Goal: Information Seeking & Learning: Find specific fact

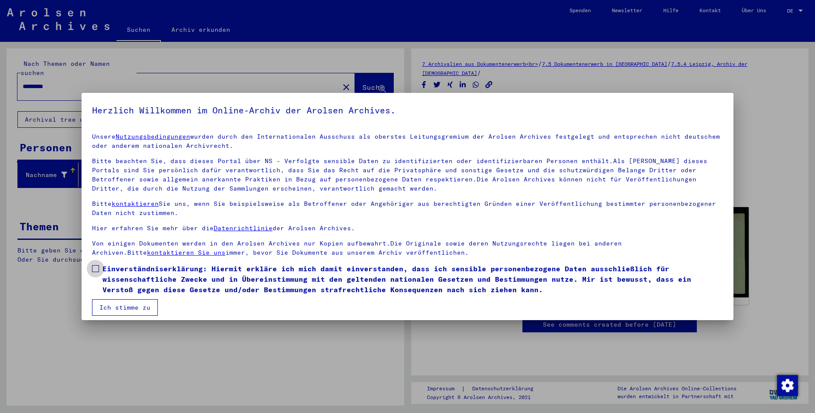
click at [96, 270] on span at bounding box center [95, 268] width 7 height 7
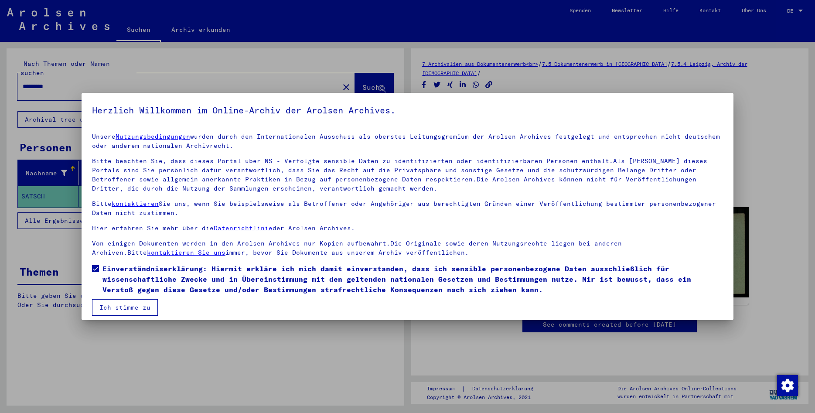
click at [109, 311] on button "Ich stimme zu" at bounding box center [125, 307] width 66 height 17
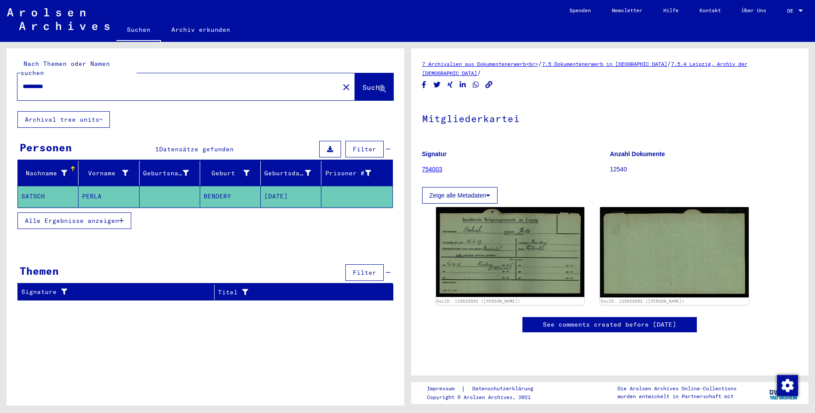
drag, startPoint x: 114, startPoint y: 81, endPoint x: -22, endPoint y: 73, distance: 136.3
click at [23, 82] on input "*********" at bounding box center [178, 86] width 311 height 9
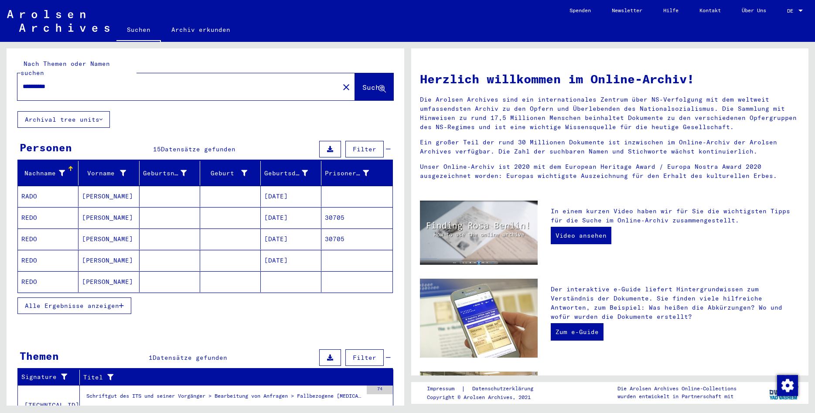
click at [108, 207] on mat-cell "[PERSON_NAME]" at bounding box center [109, 217] width 61 height 21
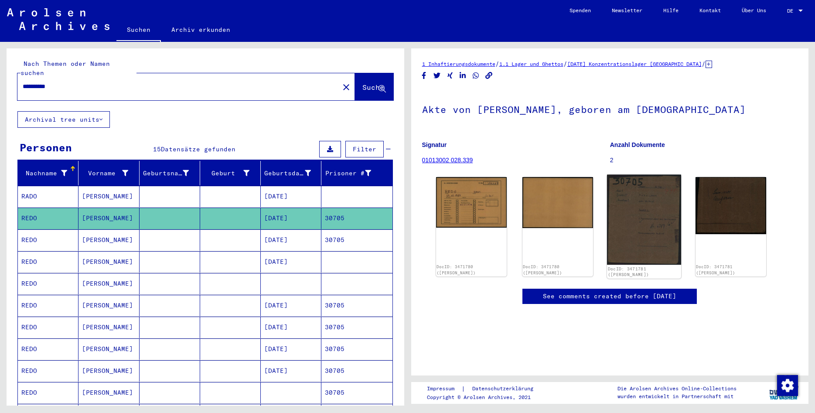
click at [641, 225] on img at bounding box center [644, 220] width 74 height 90
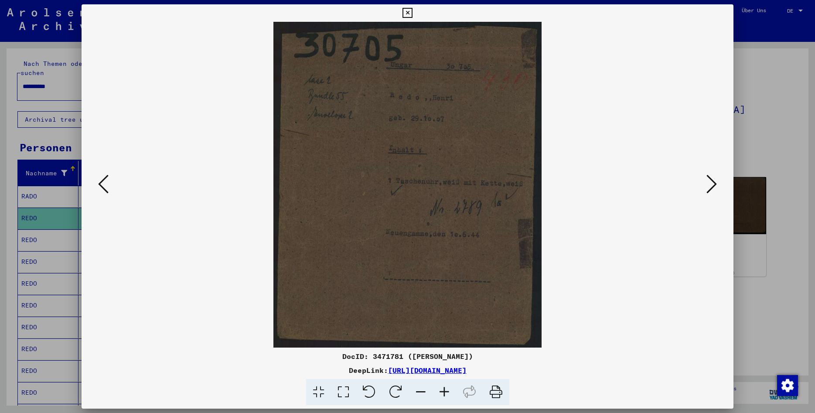
click at [711, 182] on icon at bounding box center [712, 184] width 10 height 21
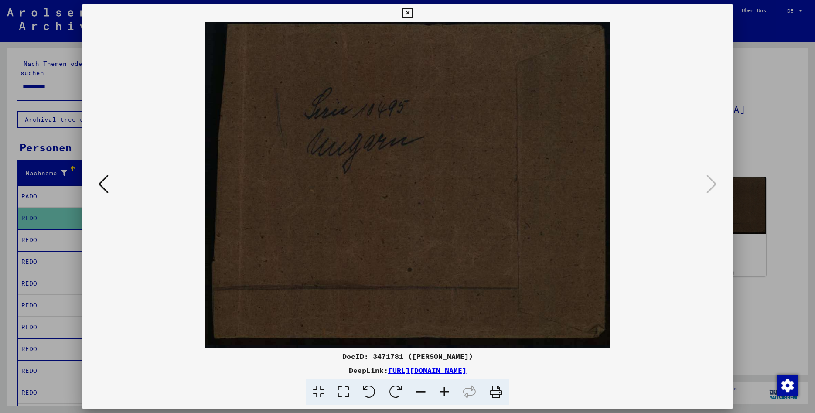
click at [106, 190] on icon at bounding box center [103, 184] width 10 height 21
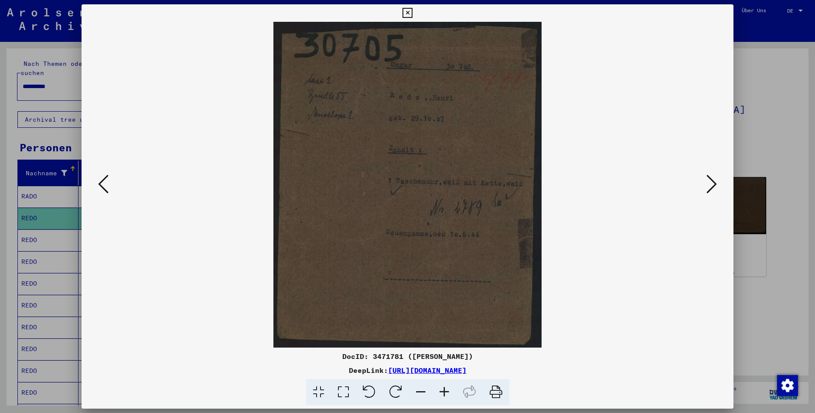
click at [242, 175] on img at bounding box center [407, 185] width 593 height 326
click at [413, 11] on icon at bounding box center [408, 13] width 10 height 10
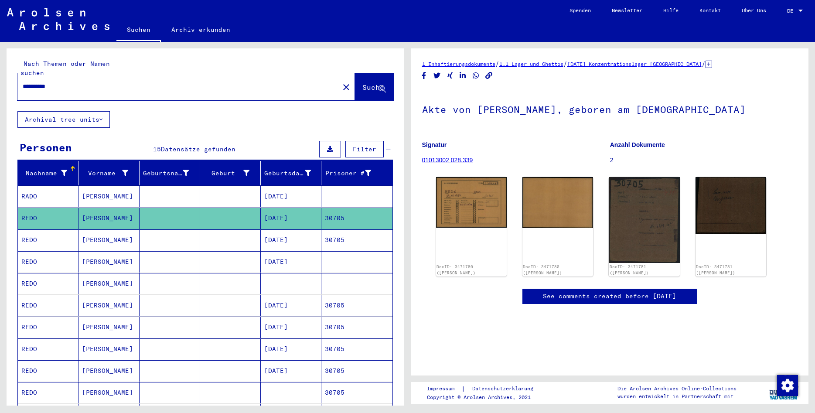
click at [280, 233] on mat-cell "[DATE]" at bounding box center [291, 239] width 61 height 21
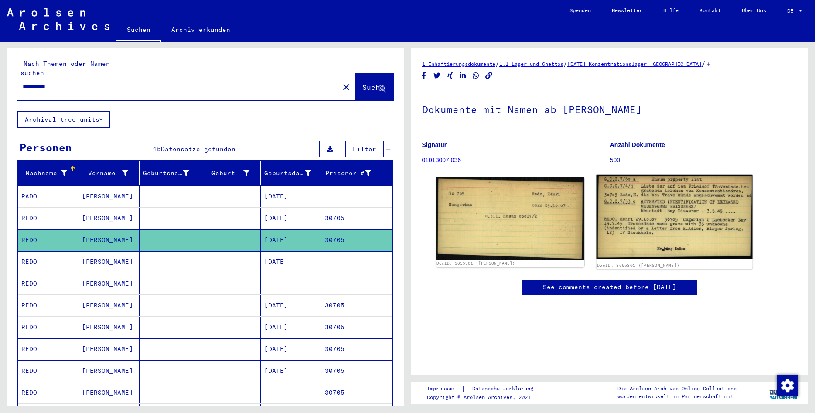
click at [629, 212] on img at bounding box center [675, 217] width 156 height 84
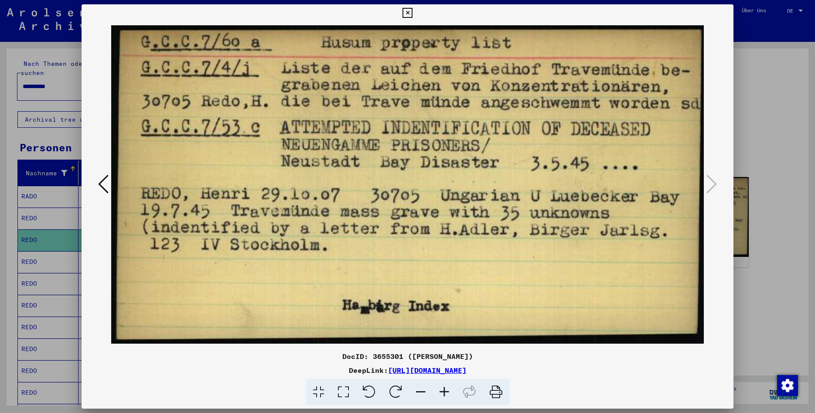
click at [95, 187] on div at bounding box center [408, 185] width 652 height 326
click at [103, 183] on icon at bounding box center [103, 184] width 10 height 21
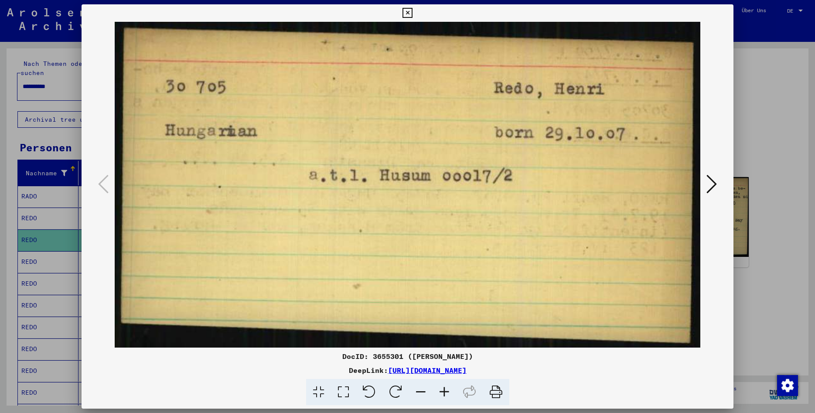
click at [413, 12] on icon at bounding box center [408, 13] width 10 height 10
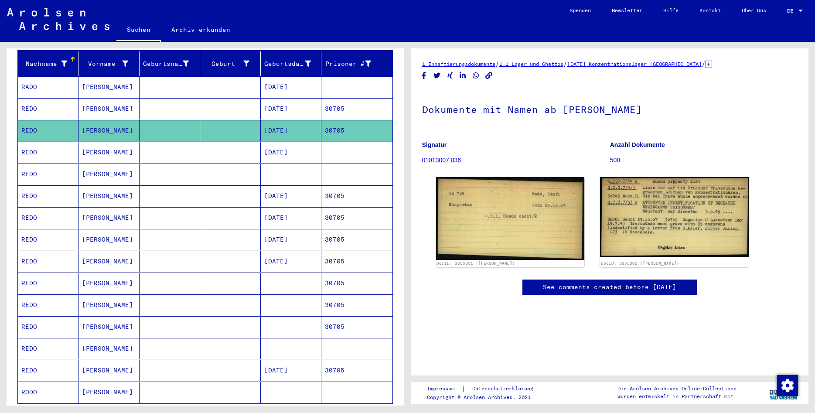
scroll to position [141, 0]
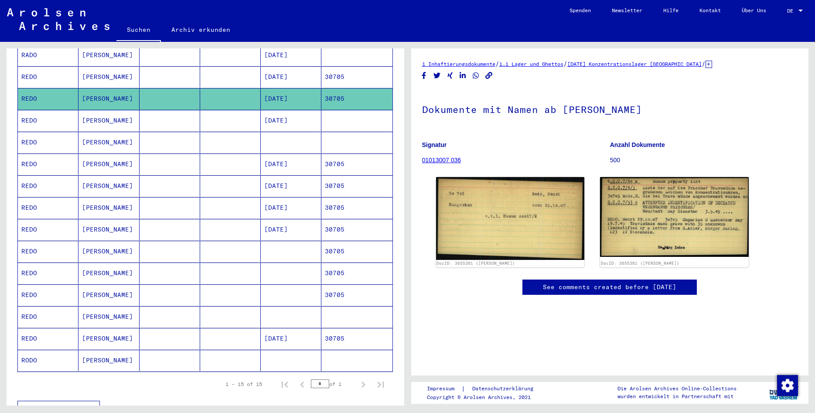
click at [303, 157] on mat-cell "[DATE]" at bounding box center [291, 164] width 61 height 21
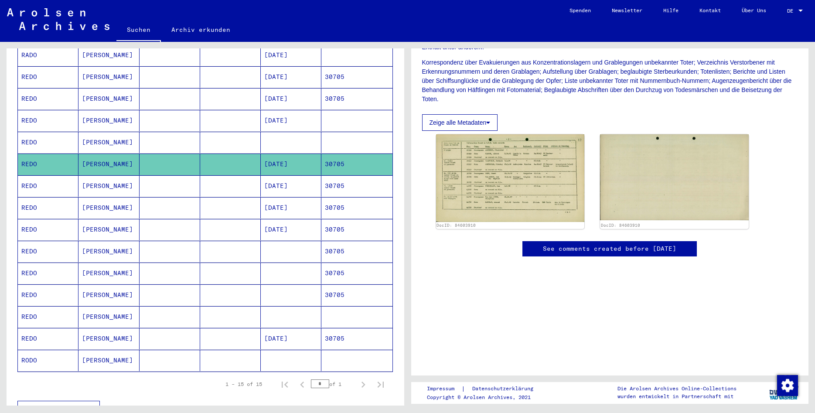
scroll to position [188, 0]
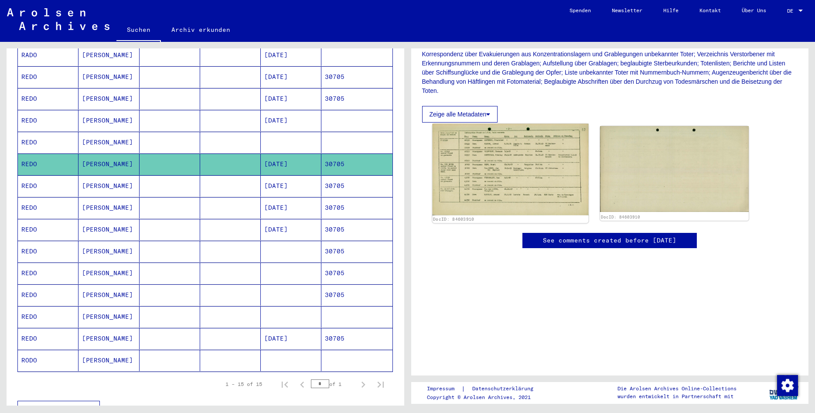
click at [527, 165] on img at bounding box center [510, 170] width 156 height 92
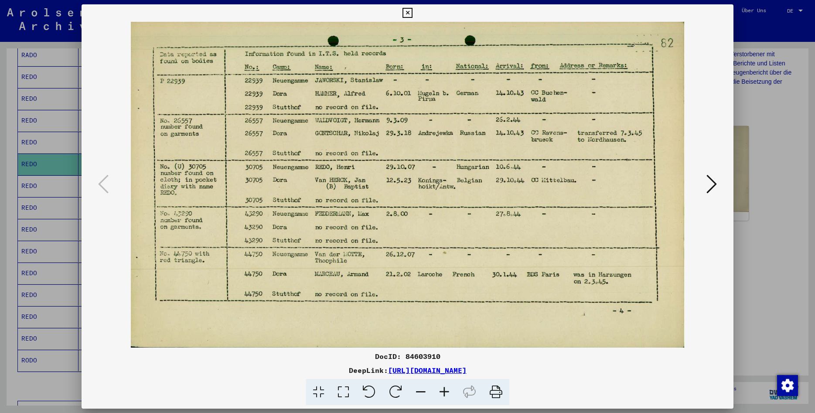
click at [164, 183] on img at bounding box center [407, 185] width 593 height 326
click at [413, 13] on icon at bounding box center [408, 13] width 10 height 10
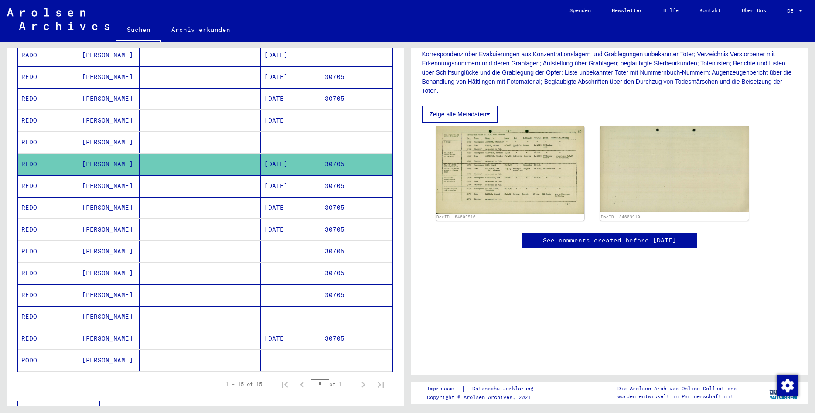
click at [289, 175] on mat-cell "[DATE]" at bounding box center [291, 185] width 61 height 21
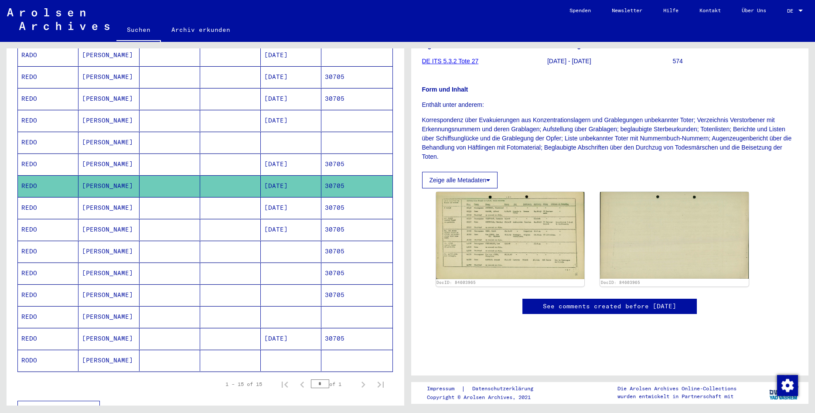
scroll to position [141, 0]
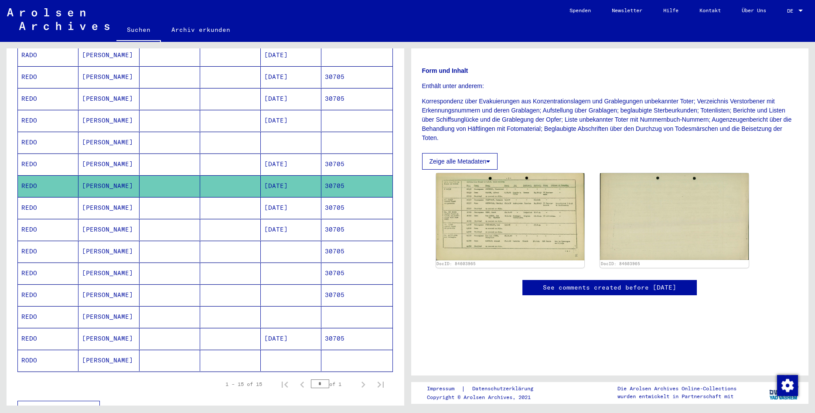
click at [285, 205] on mat-cell "[DATE]" at bounding box center [291, 207] width 61 height 21
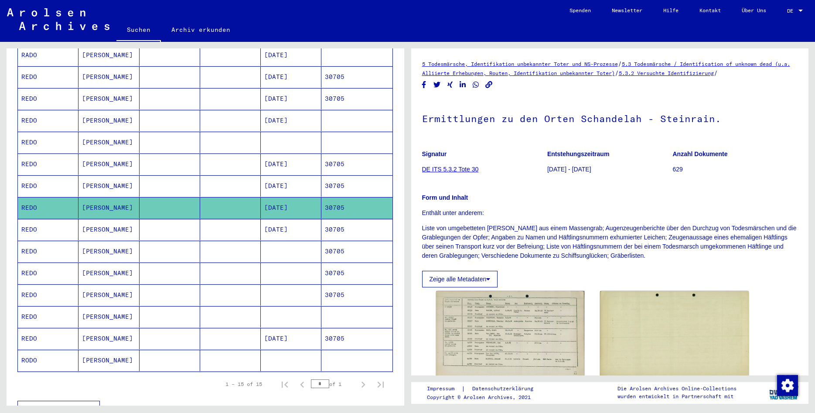
click at [285, 219] on mat-cell "[DATE]" at bounding box center [291, 229] width 61 height 21
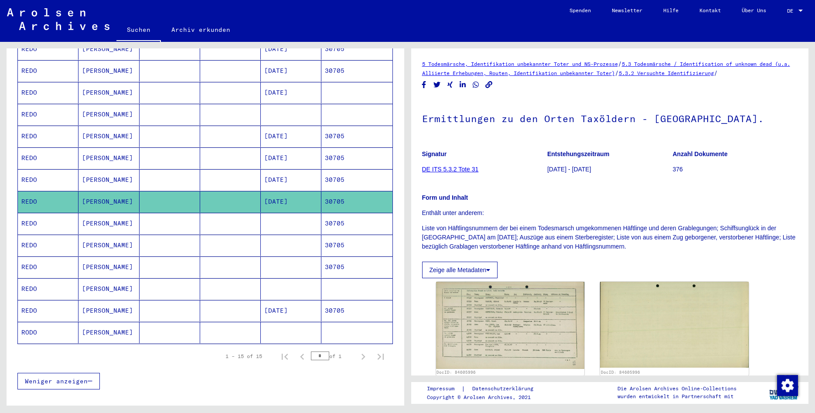
scroll to position [188, 0]
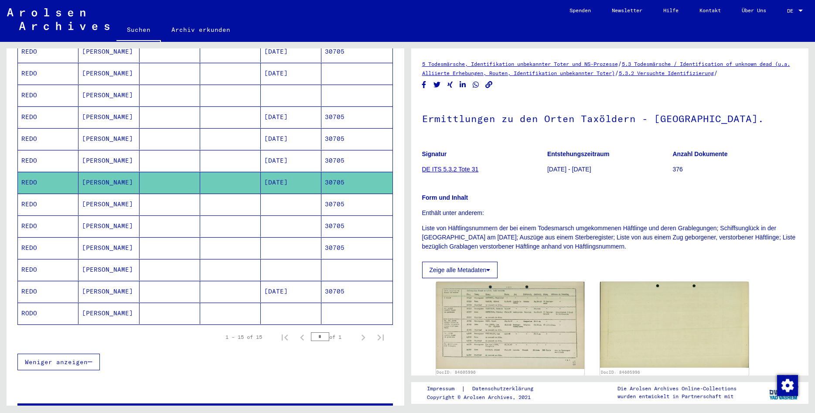
click at [298, 202] on mat-cell at bounding box center [291, 204] width 61 height 21
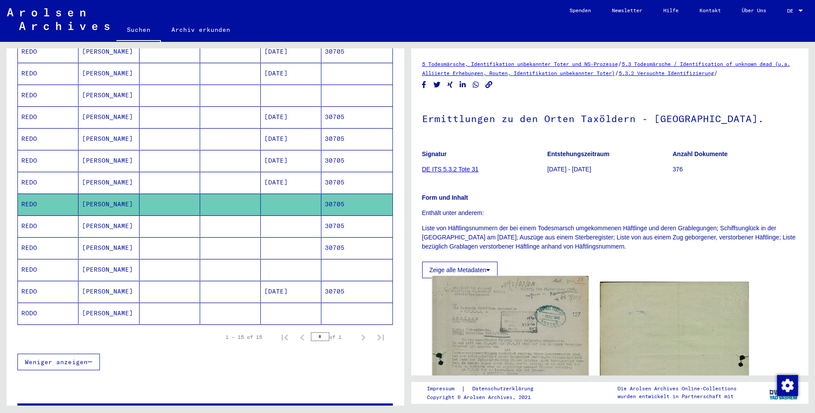
click at [495, 333] on img at bounding box center [510, 391] width 156 height 231
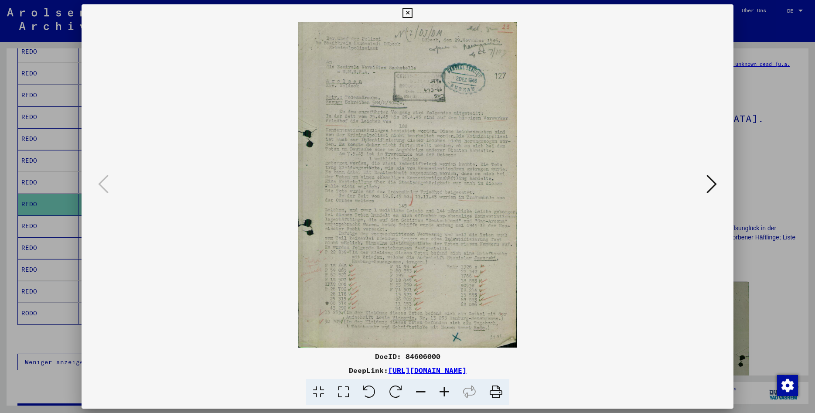
click at [443, 387] on icon at bounding box center [445, 392] width 24 height 27
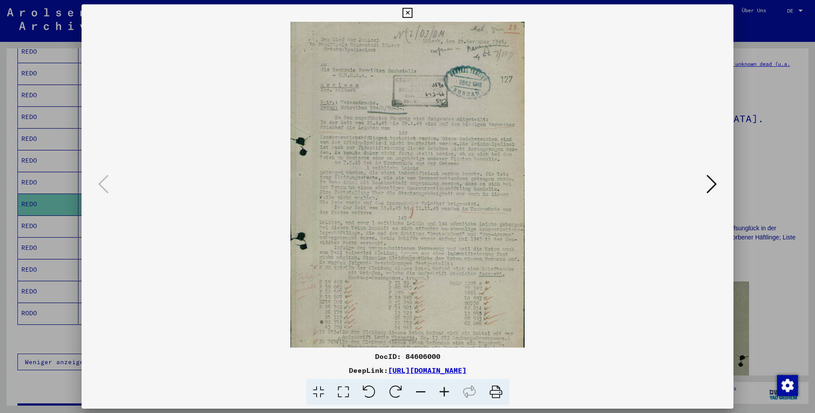
click at [443, 387] on icon at bounding box center [445, 392] width 24 height 27
click at [444, 387] on icon at bounding box center [445, 392] width 24 height 27
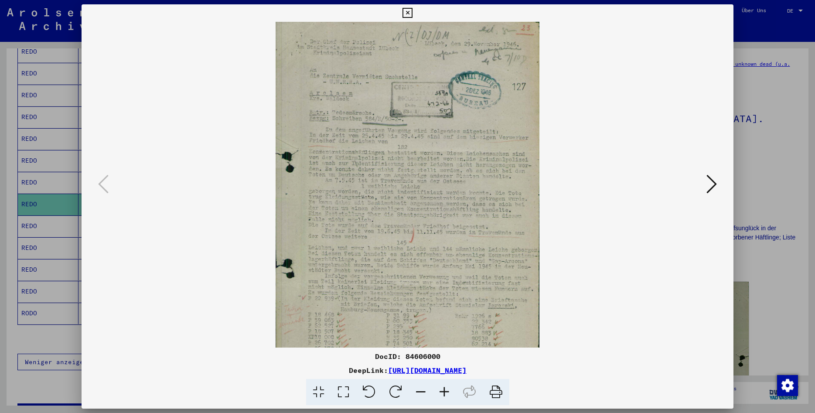
click at [444, 387] on icon at bounding box center [445, 392] width 24 height 27
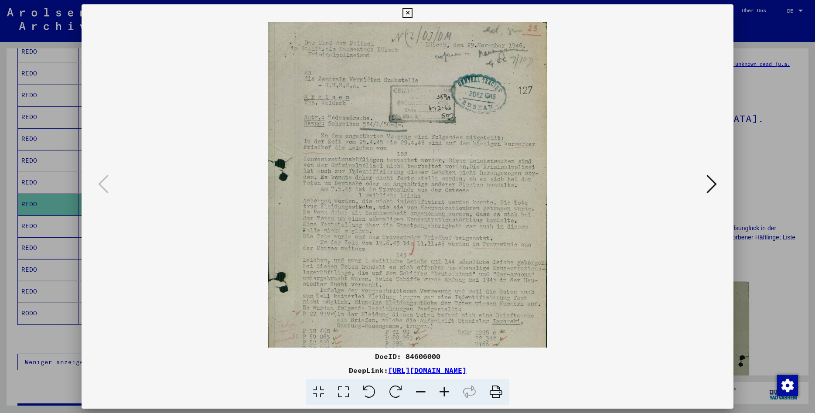
click at [444, 387] on icon at bounding box center [445, 392] width 24 height 27
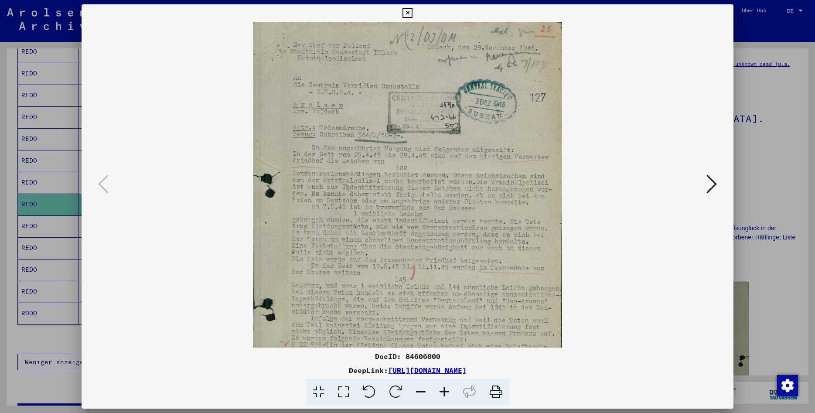
click at [444, 387] on icon at bounding box center [445, 392] width 24 height 27
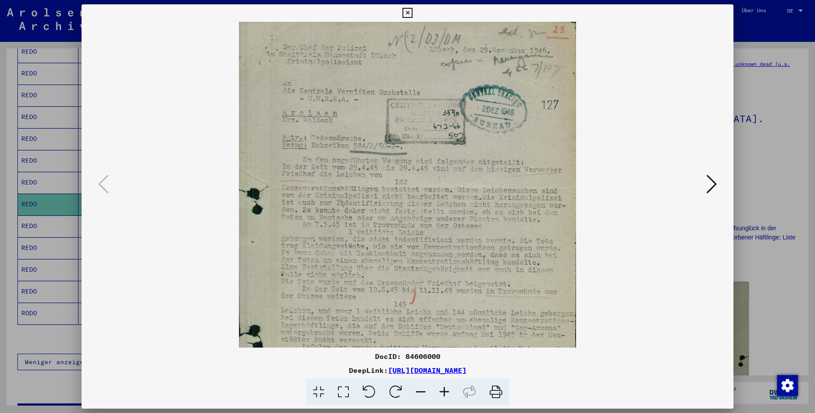
click at [444, 387] on icon at bounding box center [445, 392] width 24 height 27
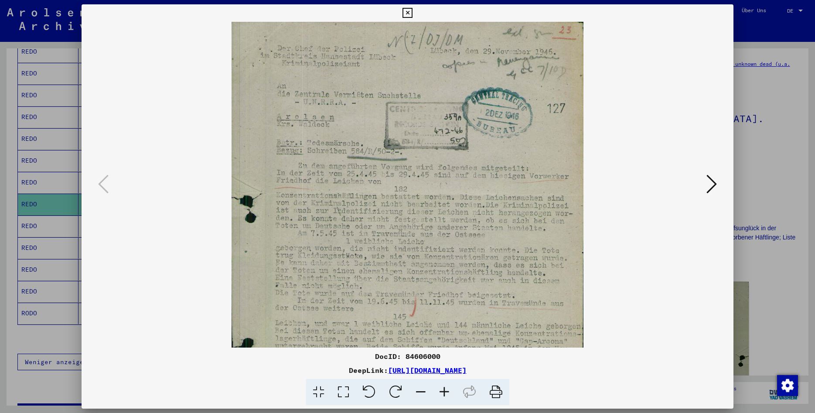
click at [444, 387] on icon at bounding box center [445, 392] width 24 height 27
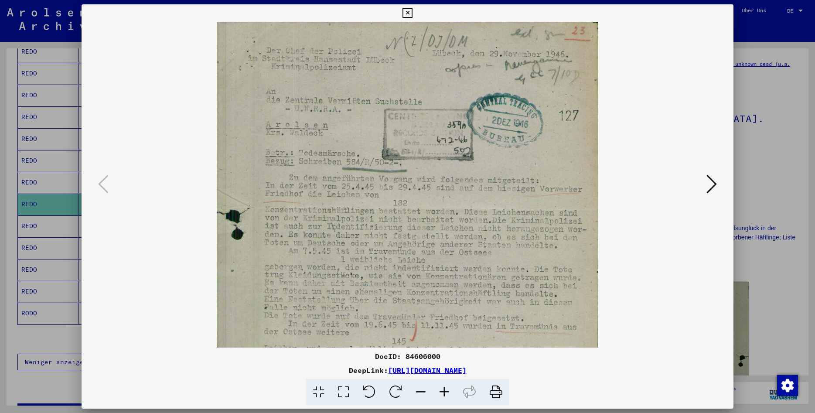
click at [444, 387] on icon at bounding box center [445, 392] width 24 height 27
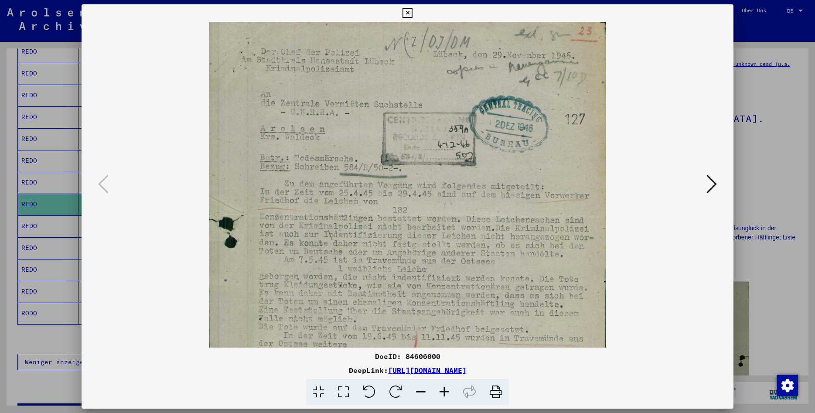
click at [444, 387] on icon at bounding box center [445, 392] width 24 height 27
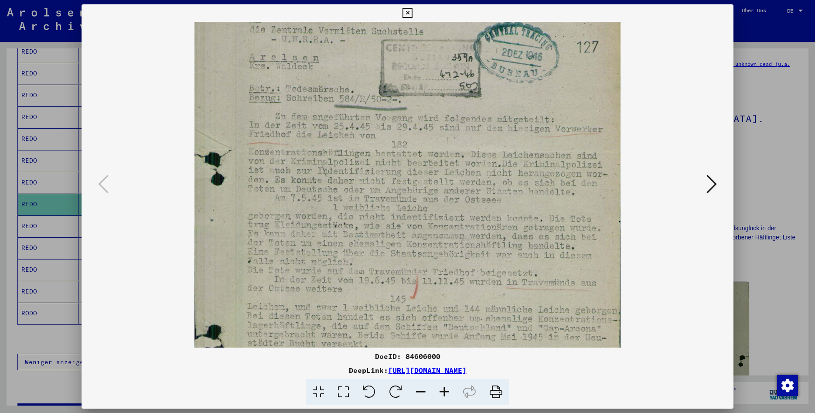
scroll to position [82, 0]
drag, startPoint x: 363, startPoint y: 277, endPoint x: 360, endPoint y: 194, distance: 82.5
click at [360, 194] on img at bounding box center [408, 254] width 426 height 631
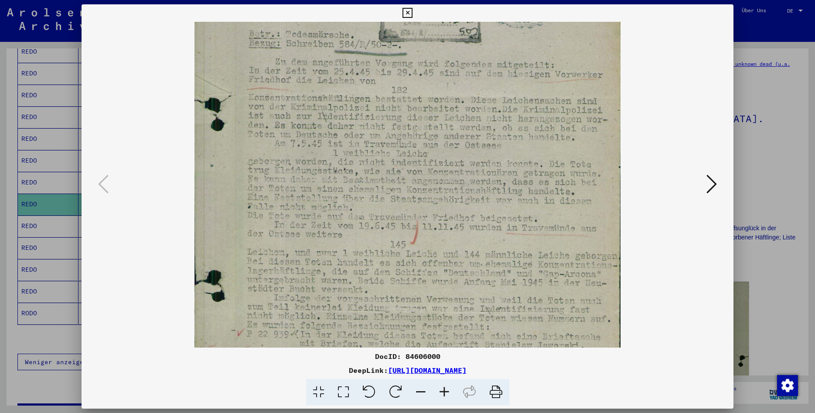
scroll to position [135, 0]
drag, startPoint x: 344, startPoint y: 258, endPoint x: 356, endPoint y: 205, distance: 53.9
click at [356, 205] on img at bounding box center [408, 202] width 426 height 631
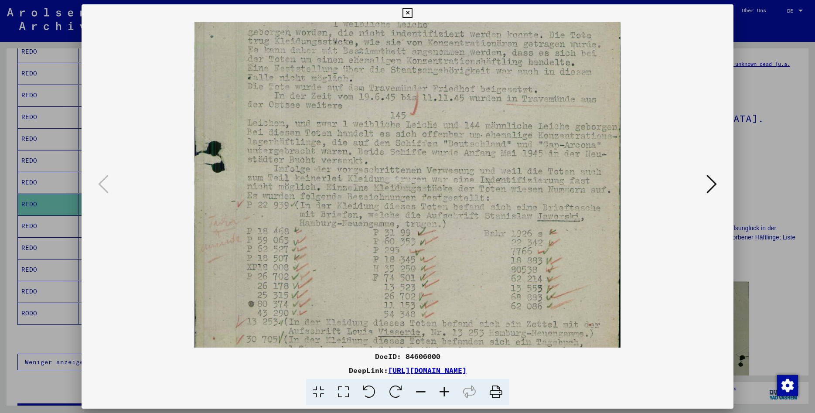
drag, startPoint x: 373, startPoint y: 254, endPoint x: 369, endPoint y: 126, distance: 128.8
click at [369, 126] on img at bounding box center [408, 74] width 426 height 631
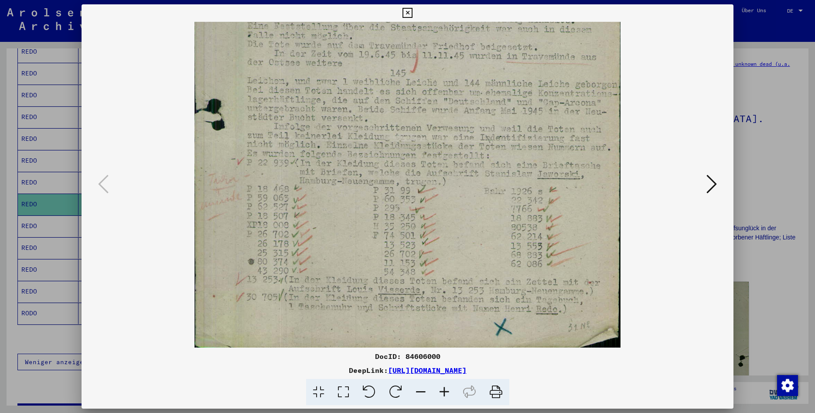
drag, startPoint x: 360, startPoint y: 247, endPoint x: 370, endPoint y: 155, distance: 92.5
click at [370, 155] on img at bounding box center [408, 31] width 426 height 631
click at [413, 14] on icon at bounding box center [408, 13] width 10 height 10
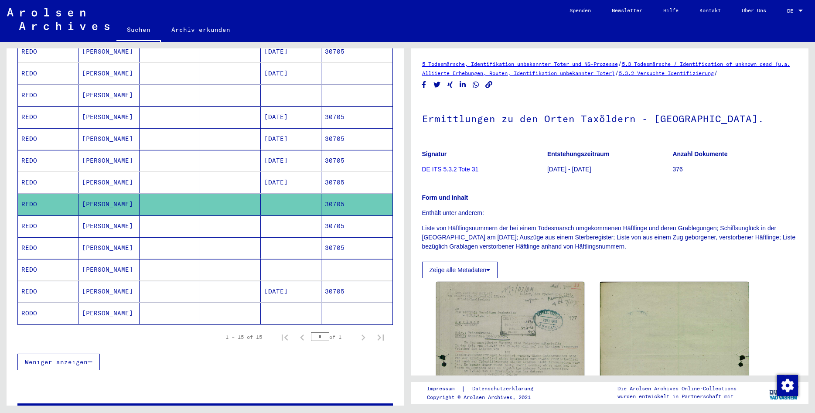
click at [287, 215] on mat-cell at bounding box center [291, 225] width 61 height 21
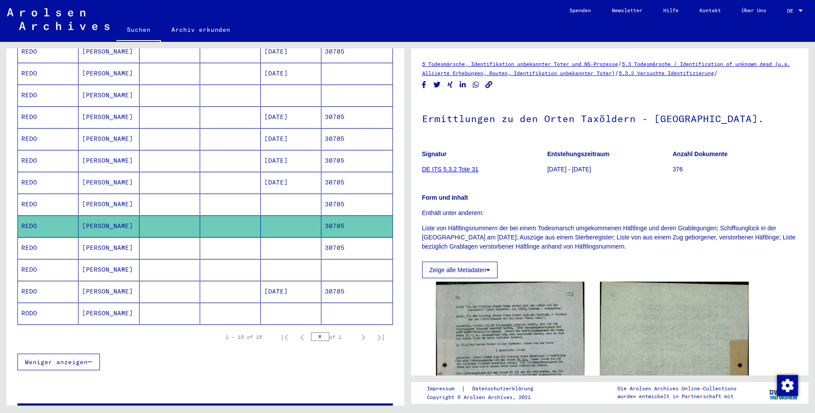
click at [284, 247] on mat-cell at bounding box center [291, 247] width 61 height 21
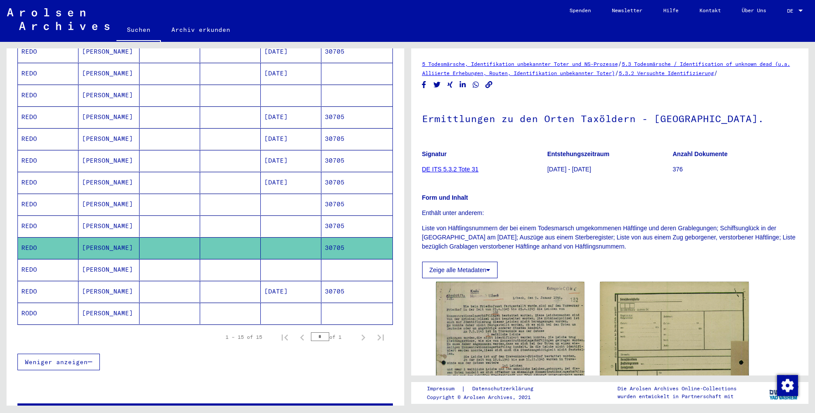
click at [287, 265] on mat-cell at bounding box center [291, 269] width 61 height 21
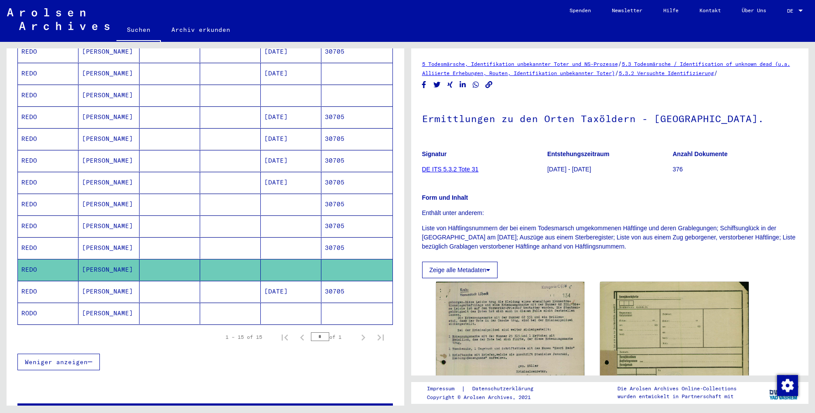
click at [288, 281] on mat-cell "[DATE]" at bounding box center [291, 291] width 61 height 21
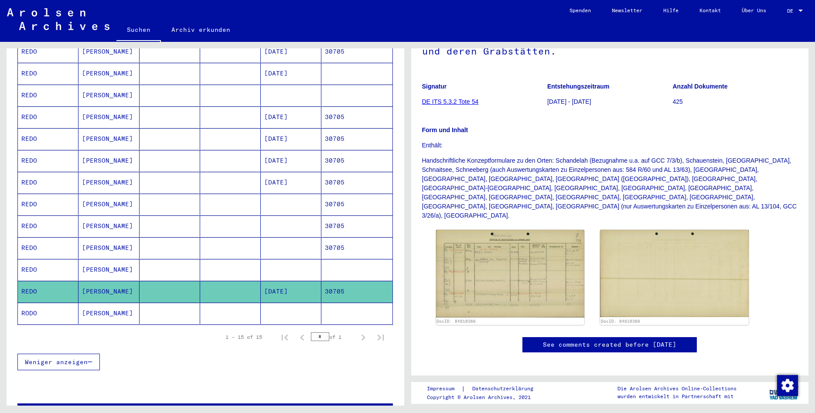
scroll to position [141, 0]
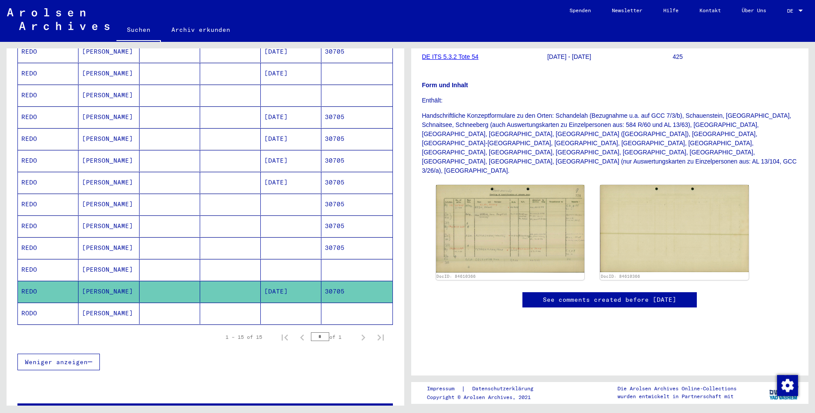
click at [469, 236] on img at bounding box center [510, 229] width 149 height 88
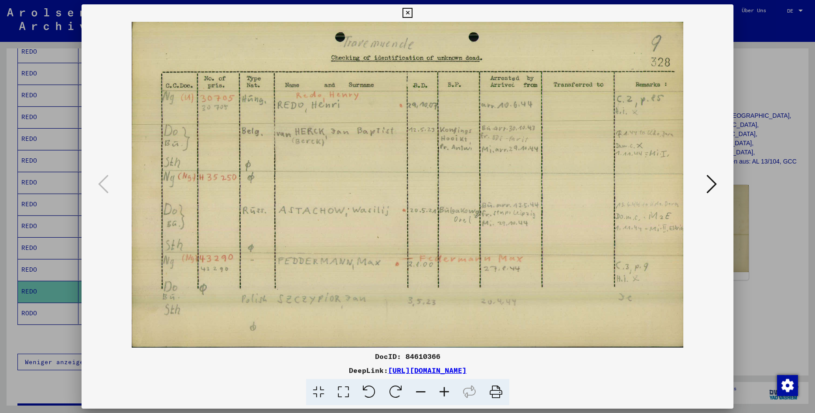
click at [413, 14] on icon at bounding box center [408, 13] width 10 height 10
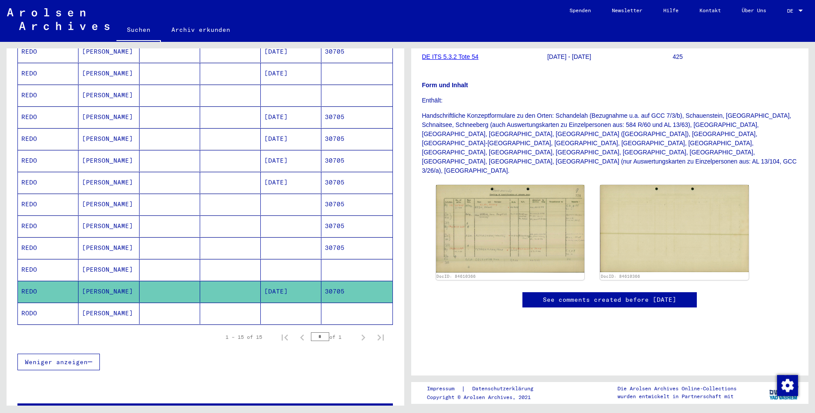
scroll to position [274, 0]
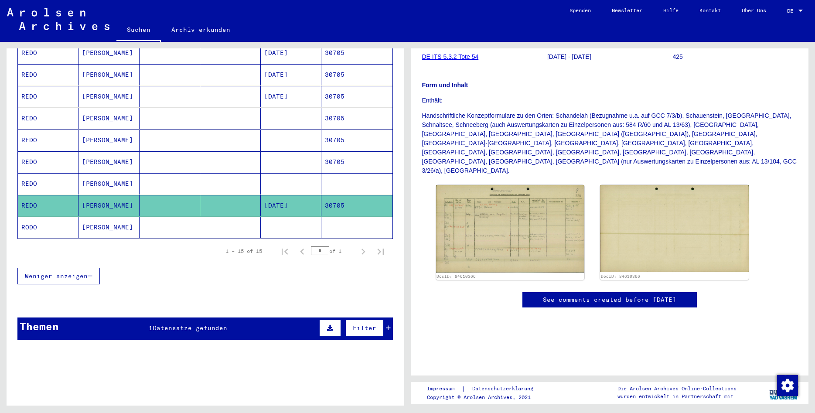
click at [189, 324] on span "Datensätze gefunden" at bounding box center [190, 328] width 75 height 8
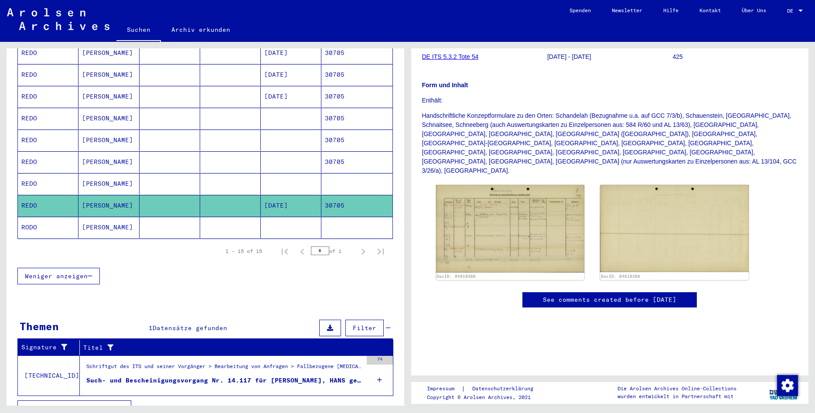
scroll to position [281, 0]
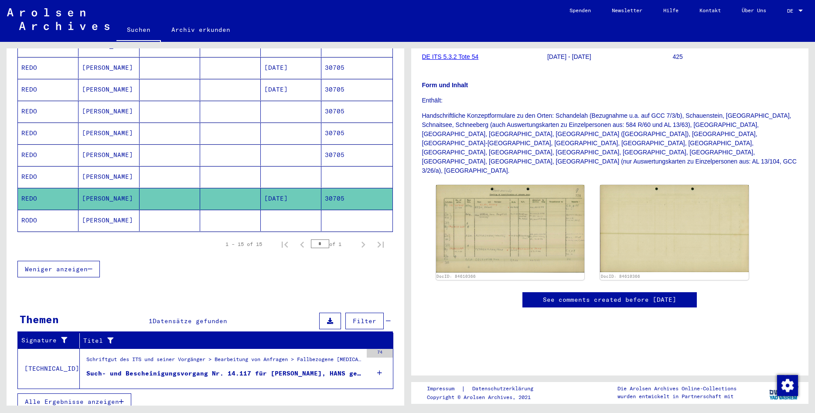
click at [218, 369] on div "Such- und Bescheinigungsvorgang Nr. 14.117 für [PERSON_NAME], HANS geboren [DEM…" at bounding box center [224, 373] width 276 height 9
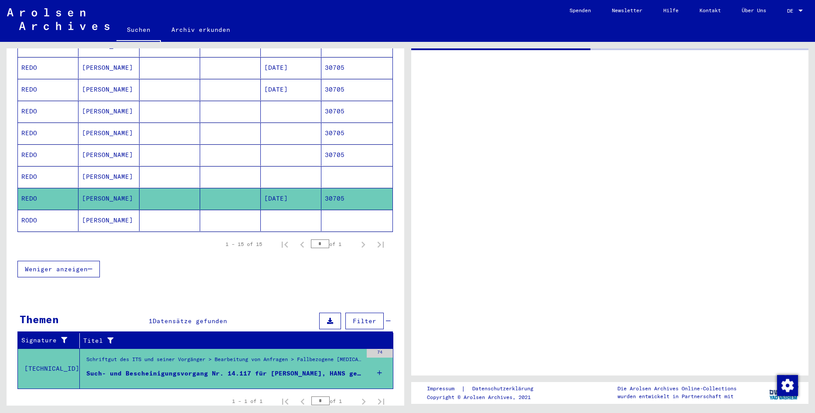
scroll to position [142, 0]
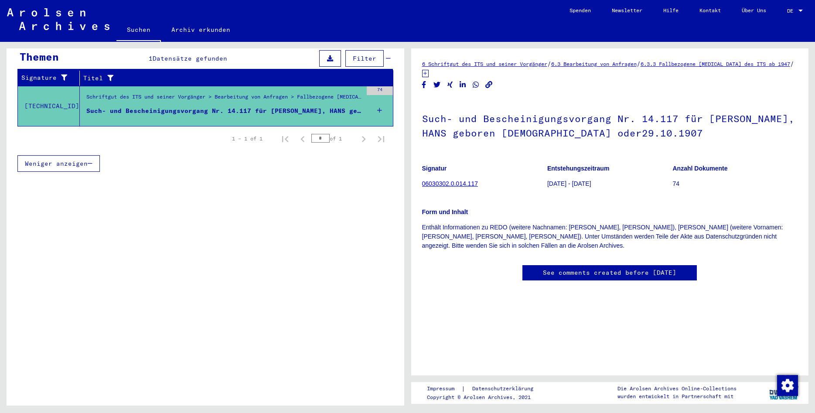
click at [707, 10] on link "Kontakt" at bounding box center [710, 10] width 42 height 21
drag, startPoint x: 424, startPoint y: 115, endPoint x: 499, endPoint y: 178, distance: 98.1
click at [499, 178] on div "Such- und Bescheinigungsvorgang Nr. 14.117 für [PERSON_NAME], HANS geboren [DEM…" at bounding box center [610, 175] width 376 height 152
copy div "Such- und Bescheinigungsvorgang Nr. 14.117 für [PERSON_NAME], HANS geboren [DEM…"
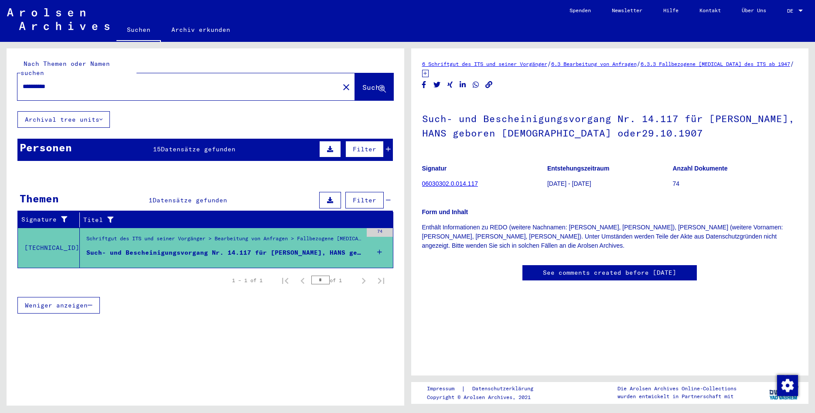
drag, startPoint x: 78, startPoint y: 78, endPoint x: -21, endPoint y: 79, distance: 99.0
click at [23, 82] on input "**********" at bounding box center [178, 86] width 311 height 9
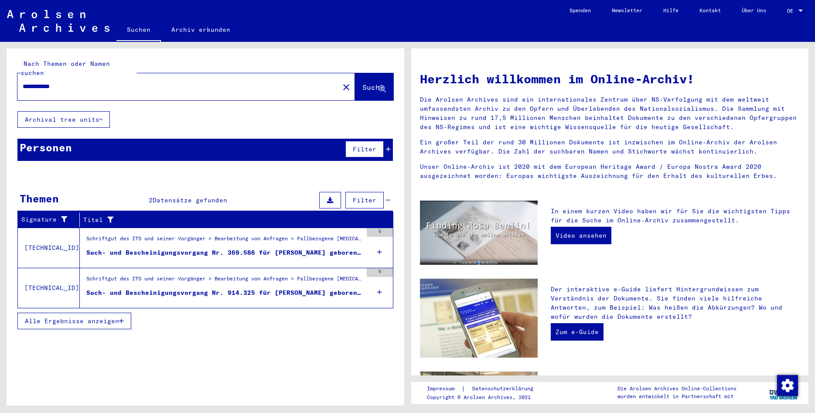
click at [177, 235] on div "Schriftgut des ITS und seiner Vorgänger > Bearbeitung von Anfragen > Fallbezoge…" at bounding box center [224, 241] width 276 height 12
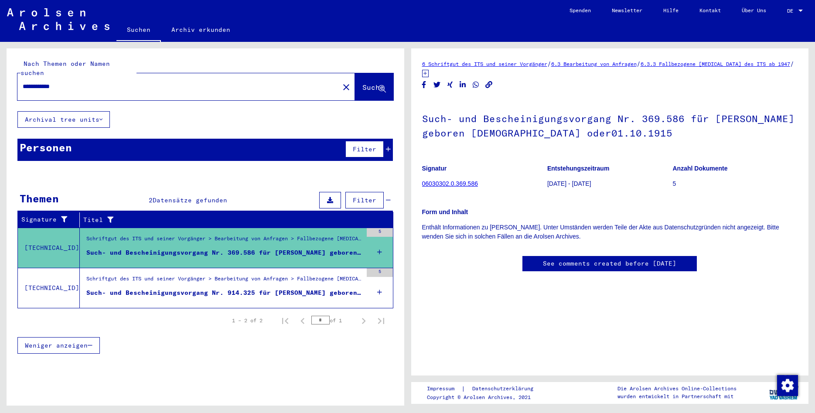
click at [193, 288] on div "Such- und Bescheinigungsvorgang Nr. 914.325 für [PERSON_NAME] geboren [DEMOGRAP…" at bounding box center [224, 292] width 276 height 9
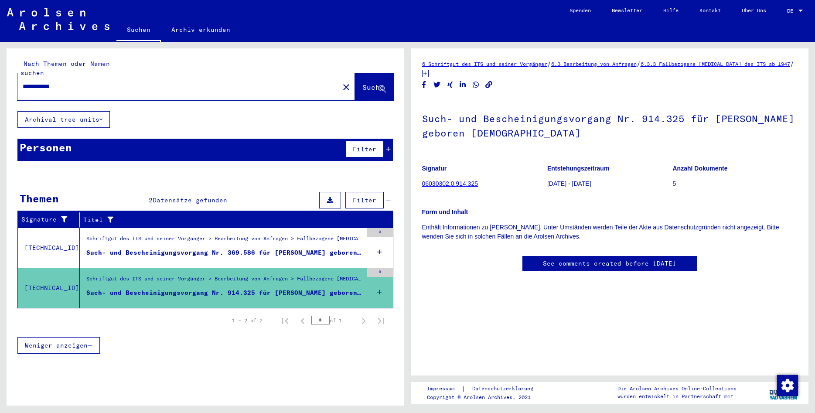
click at [541, 168] on p "Signatur" at bounding box center [484, 168] width 125 height 9
drag, startPoint x: 423, startPoint y: 118, endPoint x: 479, endPoint y: 189, distance: 90.9
click at [479, 189] on div "Such- und Bescheinigungsvorgang Nr. 914.325 für [PERSON_NAME] geboren [DEMOGRAP…" at bounding box center [610, 170] width 376 height 143
copy div "Such- und Bescheinigungsvorgang Nr. 914.325 für [PERSON_NAME] geboren [DEMOGRAP…"
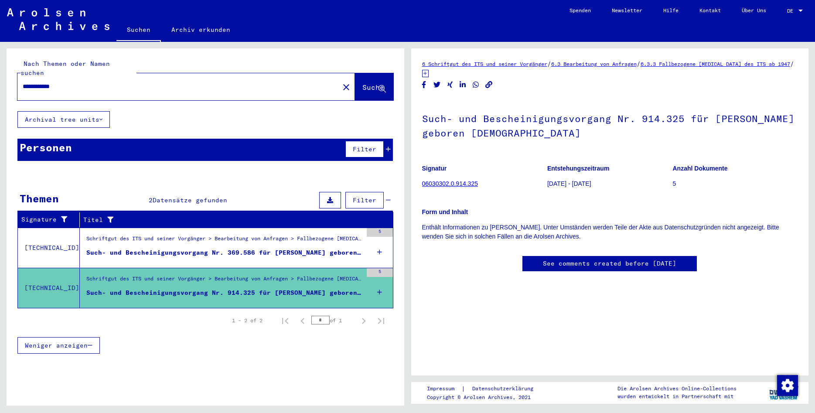
click at [195, 139] on div "Personen Filter" at bounding box center [205, 150] width 376 height 22
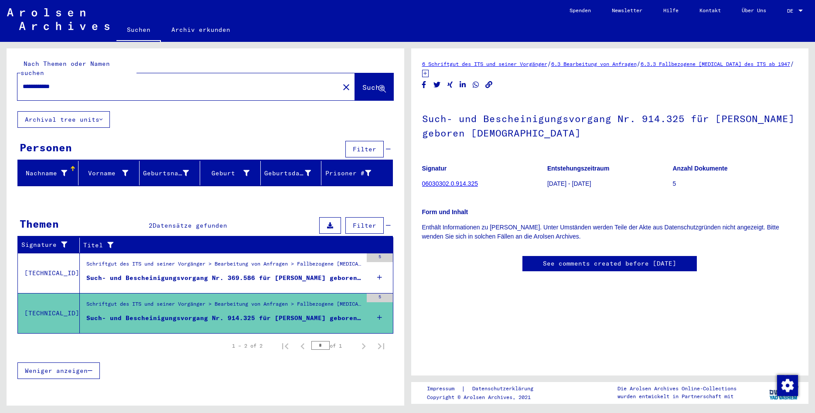
click at [195, 241] on div "Titel" at bounding box center [229, 245] width 293 height 9
click at [219, 276] on figure "Such- und Bescheinigungsvorgang Nr. 369.586 für [PERSON_NAME] geboren [DEMOGRAP…" at bounding box center [224, 280] width 276 height 13
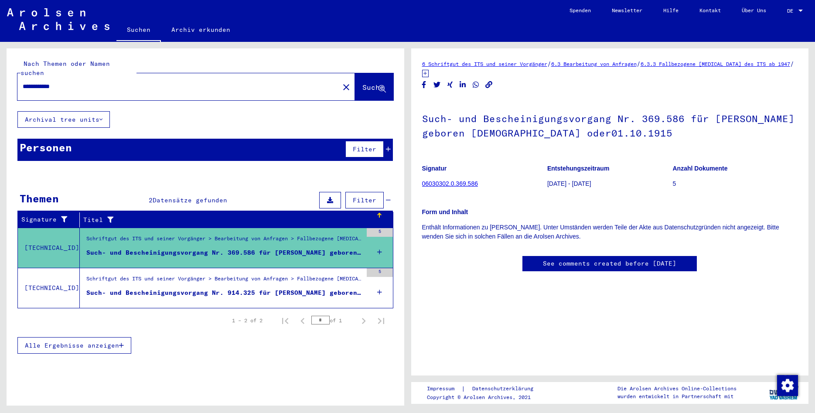
drag, startPoint x: 82, startPoint y: 78, endPoint x: 48, endPoint y: 79, distance: 34.9
click at [48, 82] on input "**********" at bounding box center [178, 86] width 311 height 9
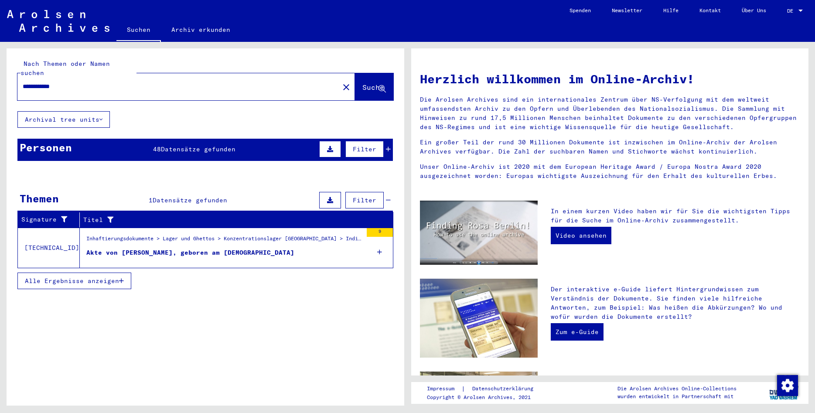
click at [231, 144] on div "Personen 48 Datensätze gefunden Filter" at bounding box center [205, 150] width 376 height 22
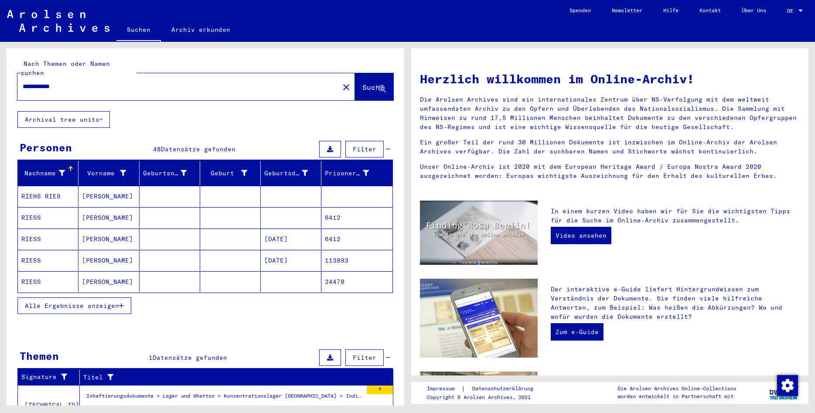
click at [89, 302] on span "Alle Ergebnisse anzeigen" at bounding box center [72, 306] width 94 height 8
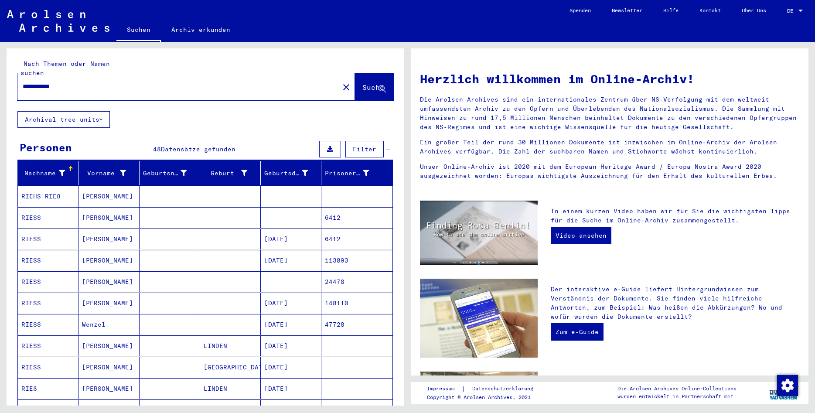
click at [150, 236] on mat-cell at bounding box center [170, 239] width 61 height 21
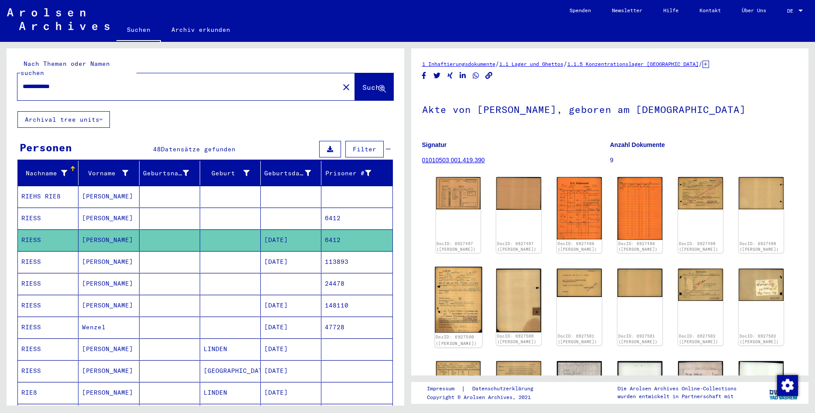
click at [447, 297] on img at bounding box center [458, 300] width 47 height 66
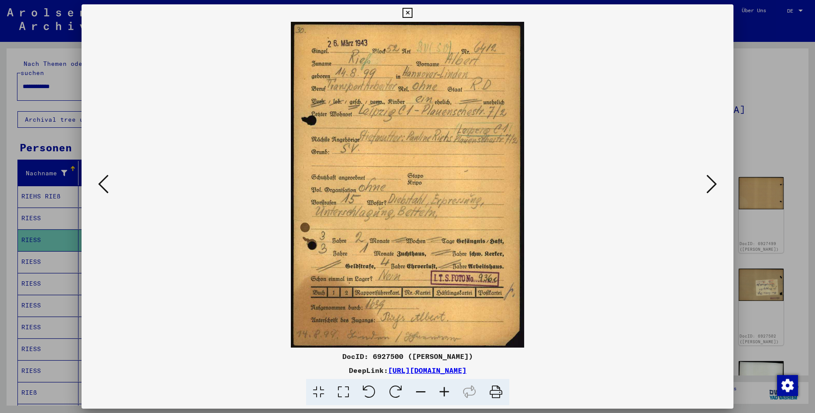
click at [413, 12] on icon at bounding box center [408, 13] width 10 height 10
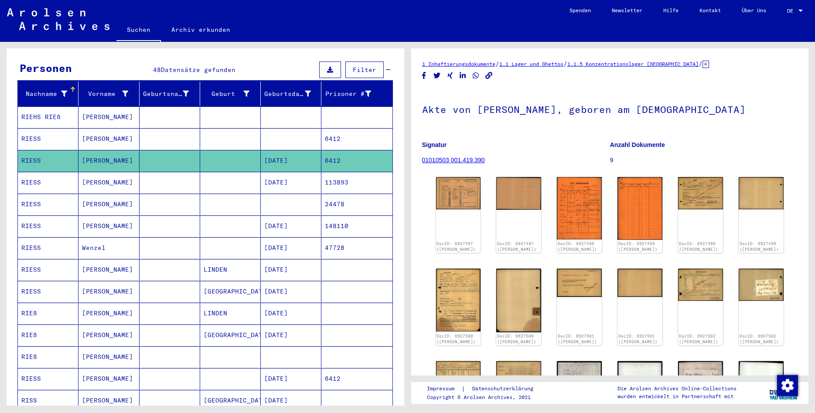
scroll to position [141, 0]
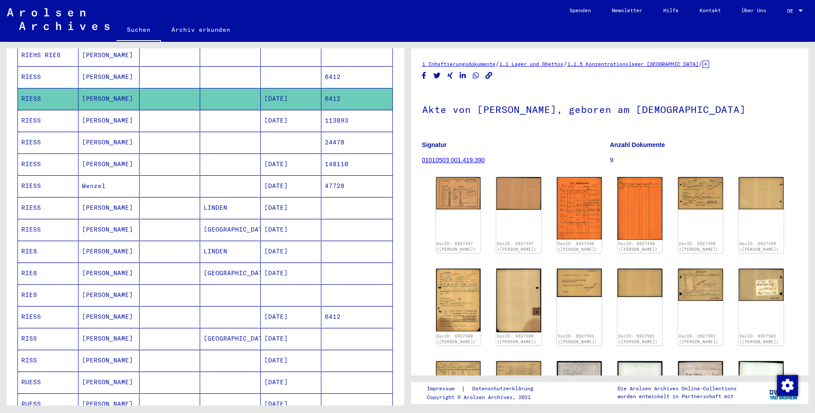
click at [248, 222] on mat-cell "[GEOGRAPHIC_DATA]" at bounding box center [230, 229] width 61 height 21
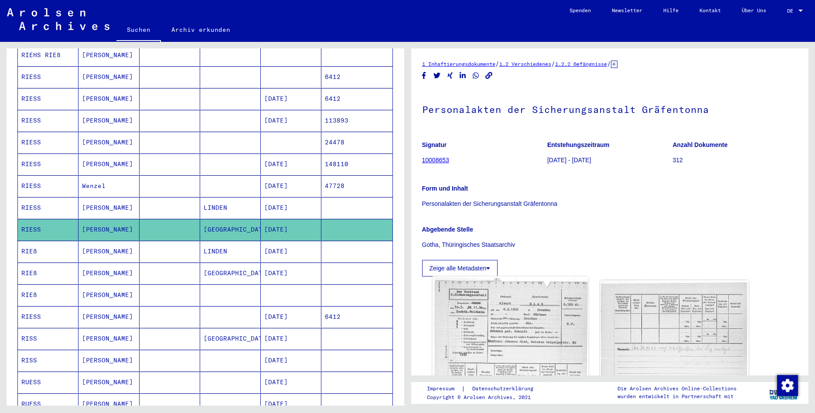
click at [505, 356] on img at bounding box center [510, 351] width 156 height 148
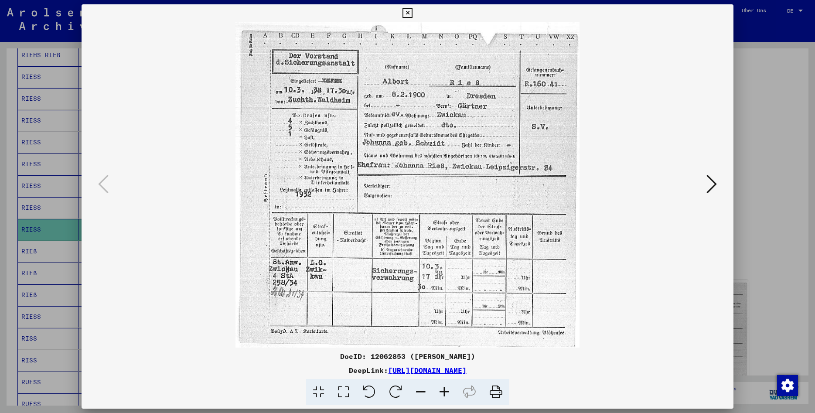
click at [714, 182] on icon at bounding box center [712, 184] width 10 height 21
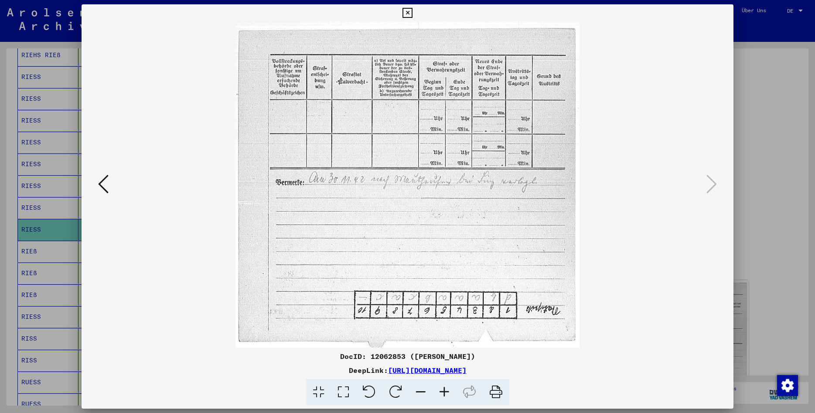
click at [104, 183] on icon at bounding box center [103, 184] width 10 height 21
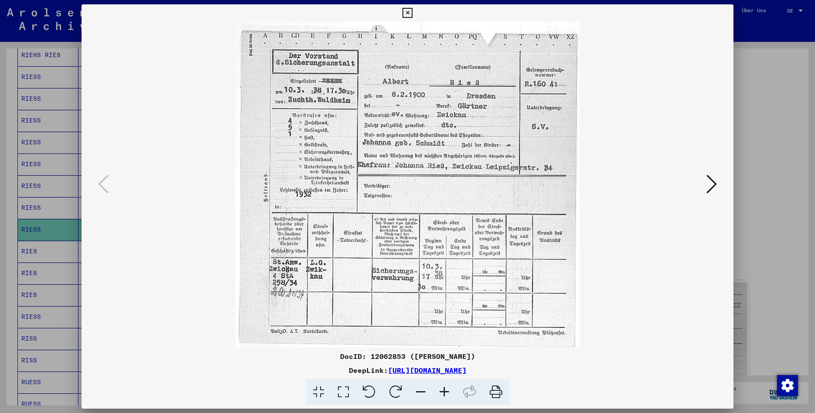
click at [413, 11] on icon at bounding box center [408, 13] width 10 height 10
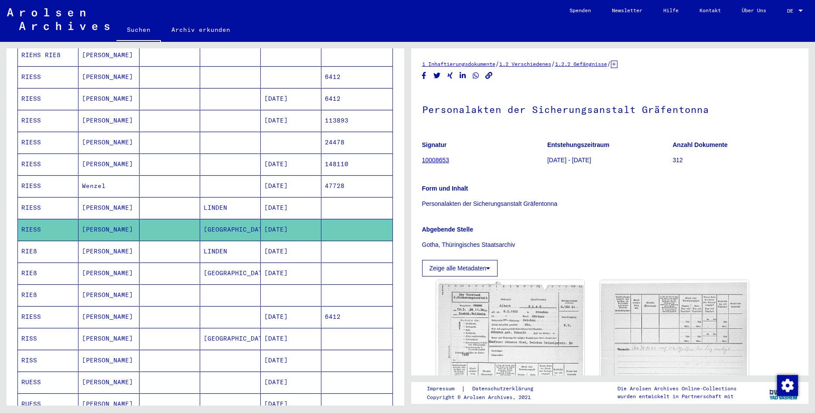
click at [537, 81] on div "1 Inhaftierungsdokumente / 1.2 Verschiedenes / 1.2.2 Gefängnisse / [TECHNICAL_I…" at bounding box center [610, 321] width 376 height 525
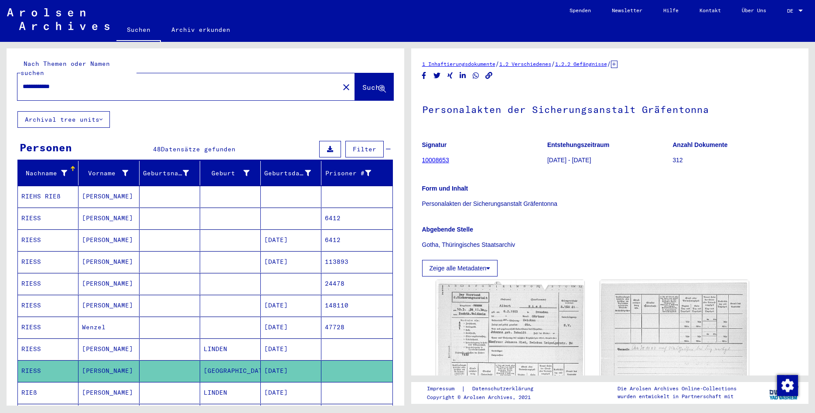
click at [82, 82] on input "**********" at bounding box center [178, 86] width 311 height 9
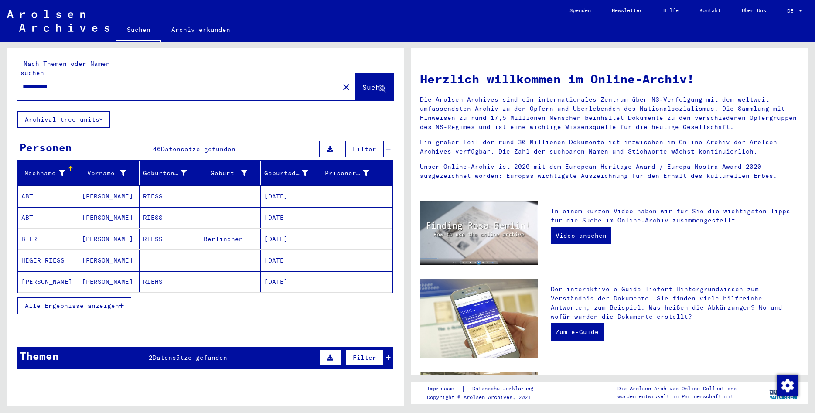
click at [86, 302] on span "Alle Ergebnisse anzeigen" at bounding box center [72, 306] width 94 height 8
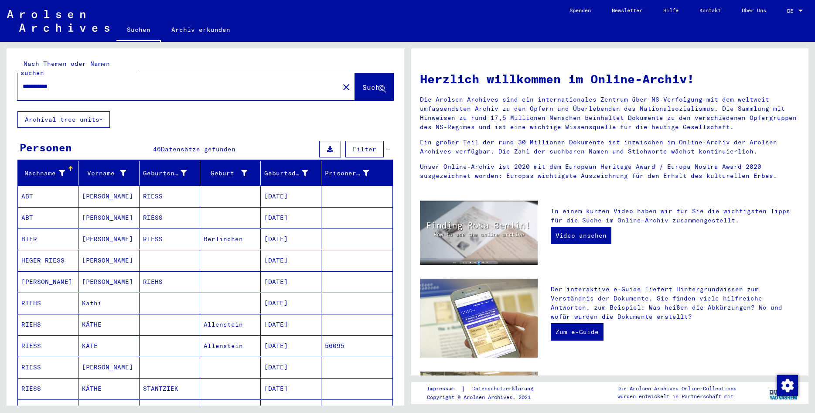
scroll to position [141, 0]
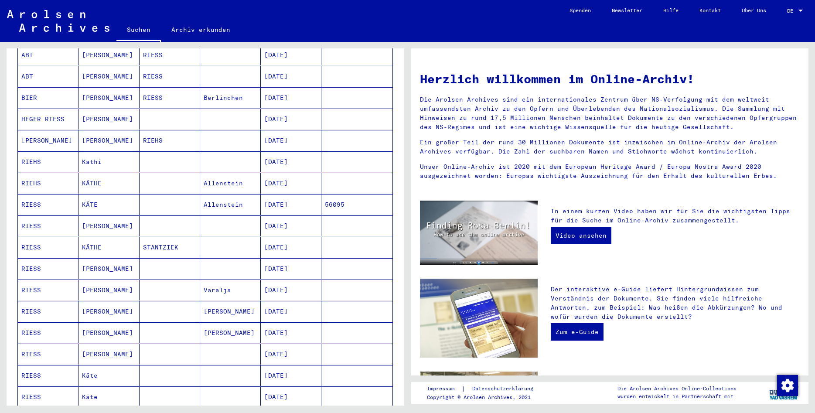
click at [116, 240] on mat-cell "KÄTHE" at bounding box center [109, 247] width 61 height 21
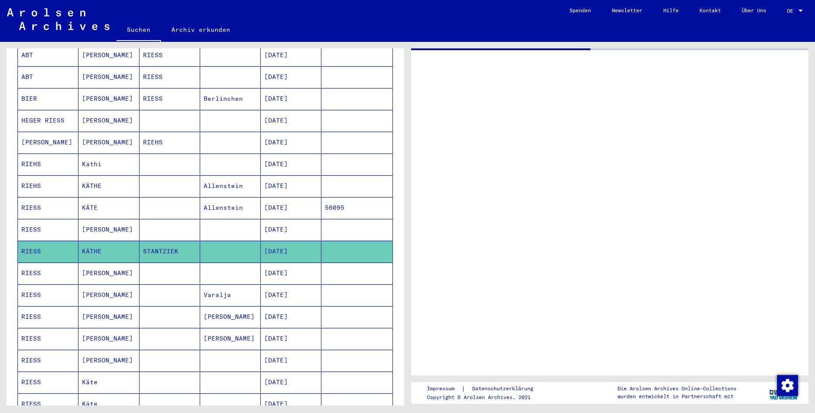
scroll to position [141, 0]
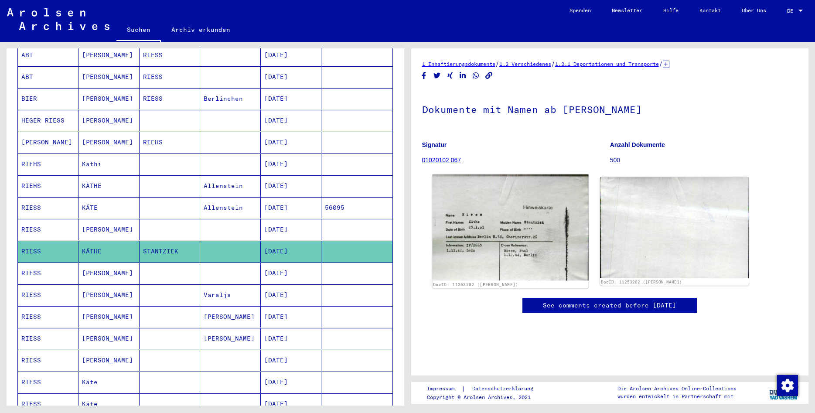
click at [528, 261] on img at bounding box center [510, 227] width 156 height 106
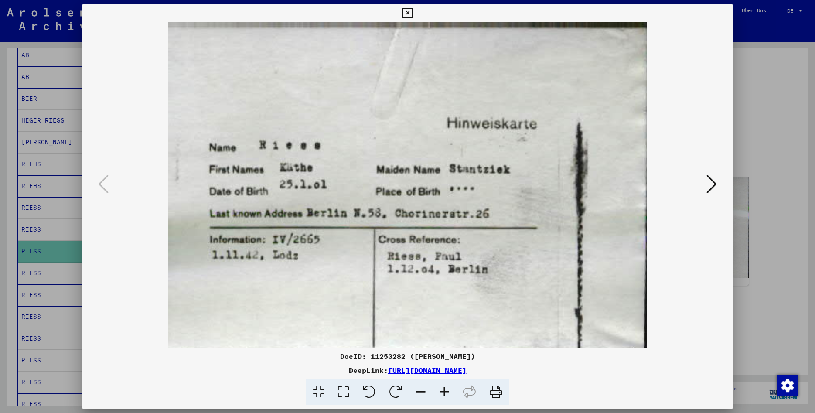
click at [413, 13] on icon at bounding box center [408, 13] width 10 height 10
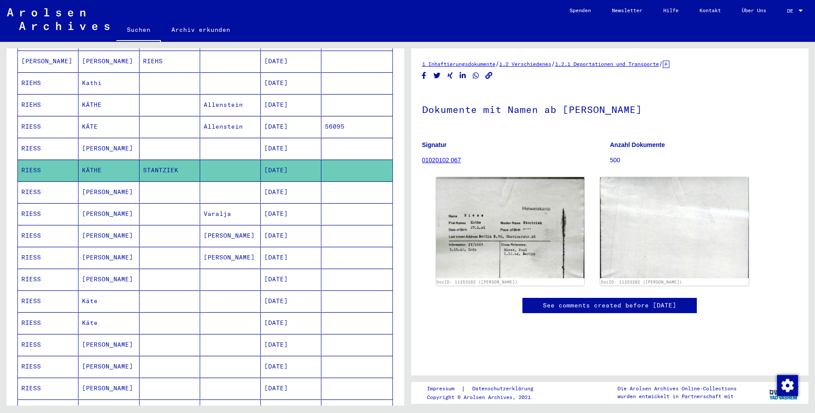
scroll to position [236, 0]
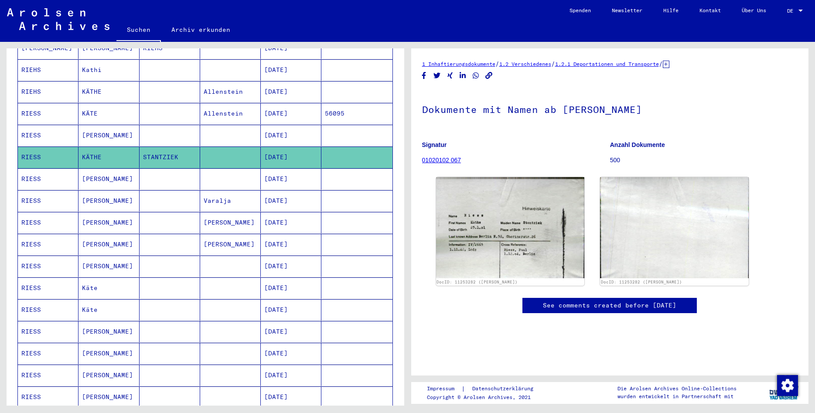
click at [225, 256] on mat-cell at bounding box center [230, 266] width 61 height 21
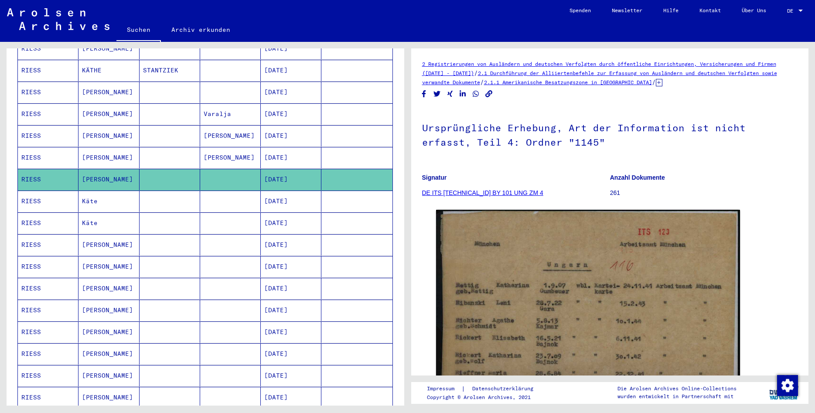
scroll to position [377, 0]
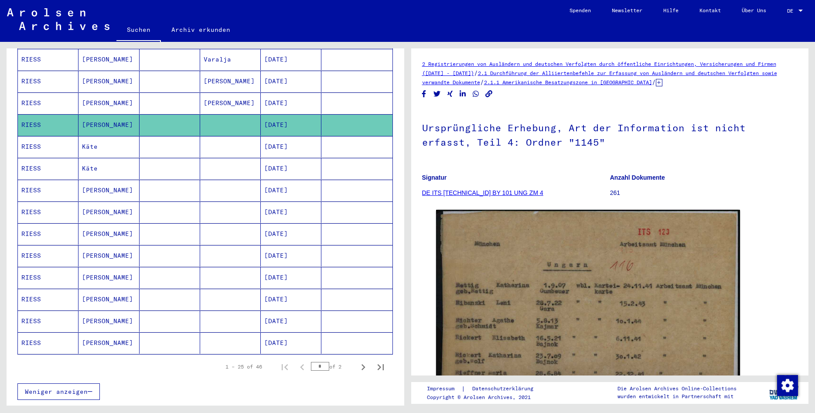
click at [311, 158] on mat-cell "[DATE]" at bounding box center [291, 168] width 61 height 21
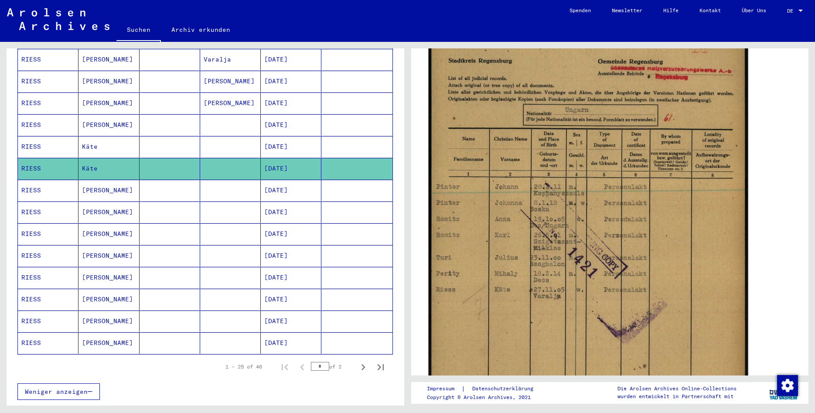
scroll to position [188, 0]
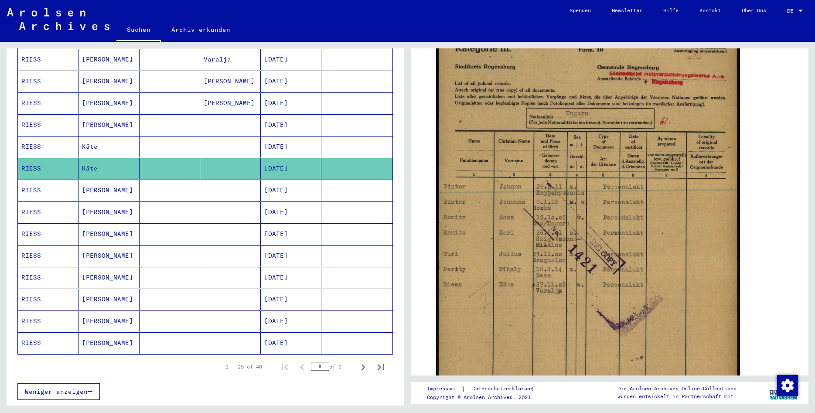
click at [275, 138] on mat-cell "[DATE]" at bounding box center [291, 146] width 61 height 21
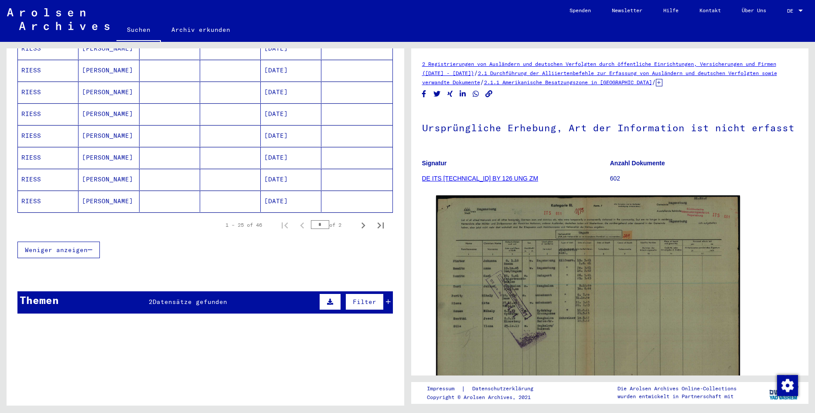
scroll to position [533, 0]
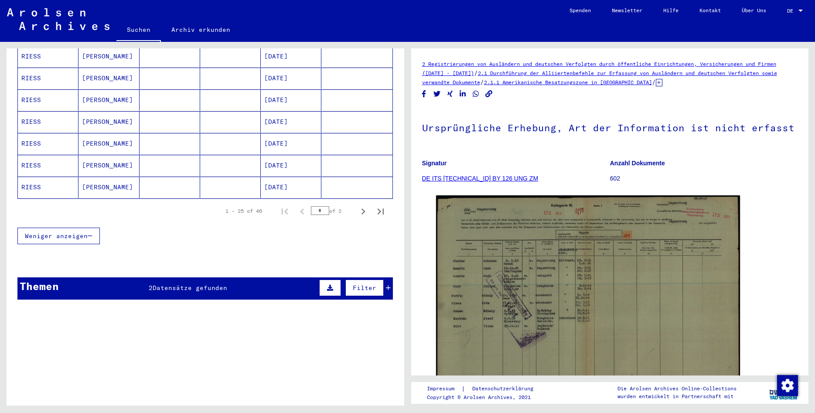
click at [262, 301] on div "Titel" at bounding box center [233, 308] width 301 height 14
click at [264, 285] on div "Themen 2 Datensätze gefunden Filter" at bounding box center [205, 288] width 376 height 22
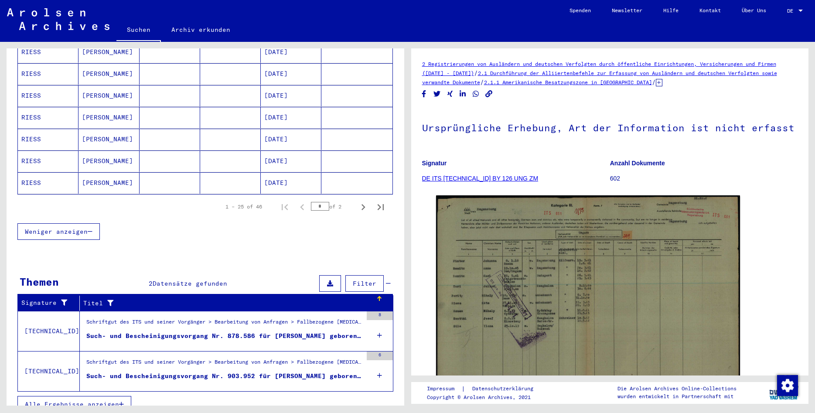
scroll to position [540, 0]
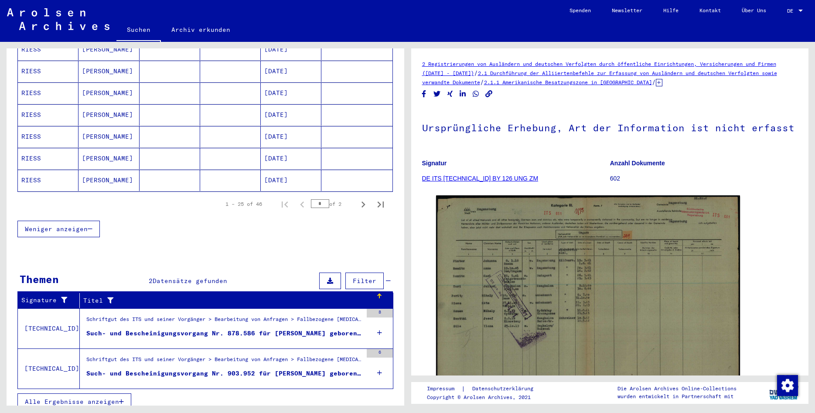
click at [267, 329] on div "Such- und Bescheinigungsvorgang Nr. 878.586 für [PERSON_NAME] geboren [DEMOGRAP…" at bounding box center [224, 333] width 276 height 9
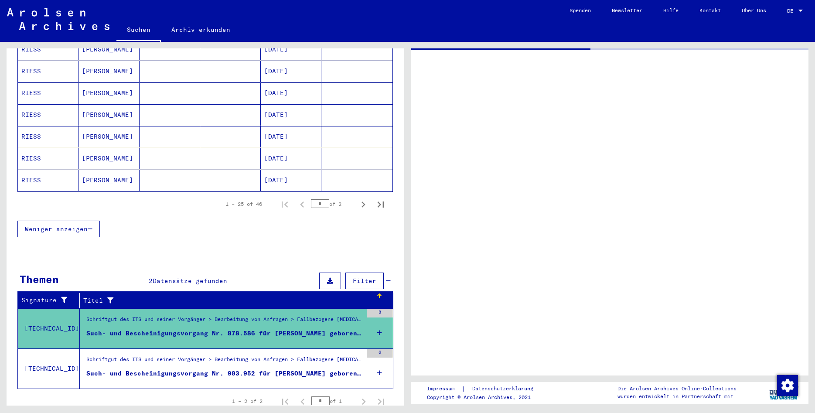
scroll to position [360, 0]
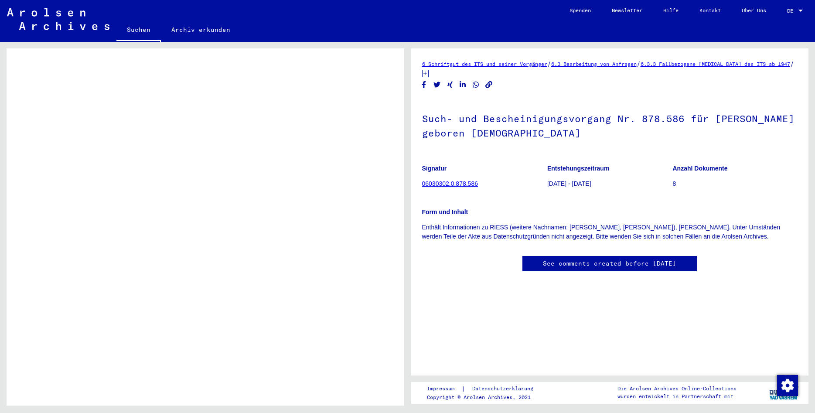
drag, startPoint x: 494, startPoint y: 180, endPoint x: 423, endPoint y: 182, distance: 71.2
click at [423, 182] on figure "Signatur 06030302.0.878.586" at bounding box center [484, 177] width 125 height 39
copy link "06030302.0.878.586"
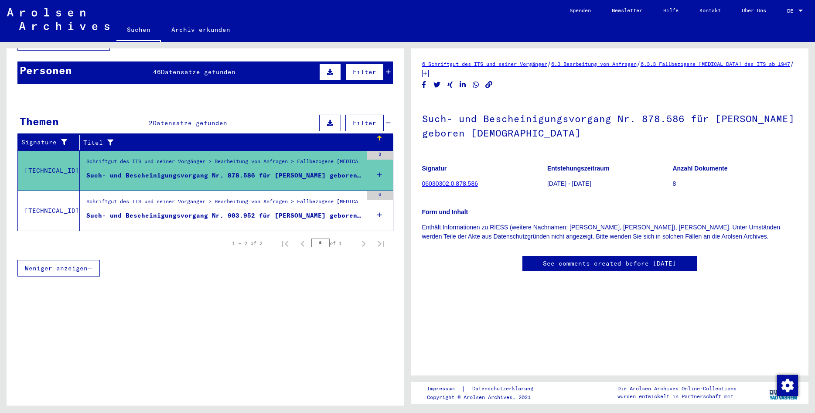
scroll to position [0, 0]
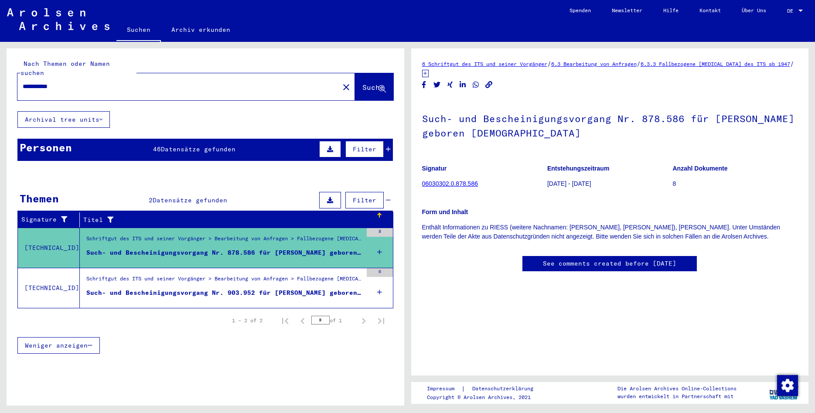
drag, startPoint x: 120, startPoint y: 80, endPoint x: 17, endPoint y: 80, distance: 102.9
click at [23, 82] on input "**********" at bounding box center [178, 86] width 311 height 9
paste input "*******"
click at [362, 83] on span "Suche" at bounding box center [373, 87] width 22 height 9
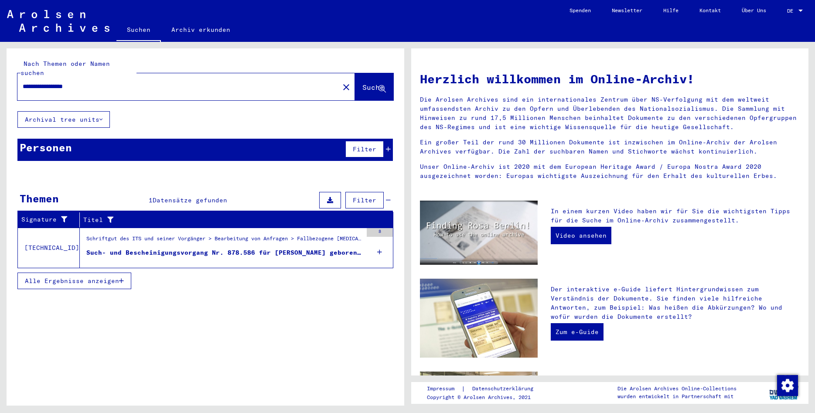
click at [170, 82] on input "**********" at bounding box center [176, 86] width 306 height 9
type input "**********"
drag, startPoint x: 106, startPoint y: 71, endPoint x: 2, endPoint y: 75, distance: 104.3
click at [7, 75] on div "**********" at bounding box center [206, 230] width 398 height 364
